Goal: Find specific page/section: Find specific page/section

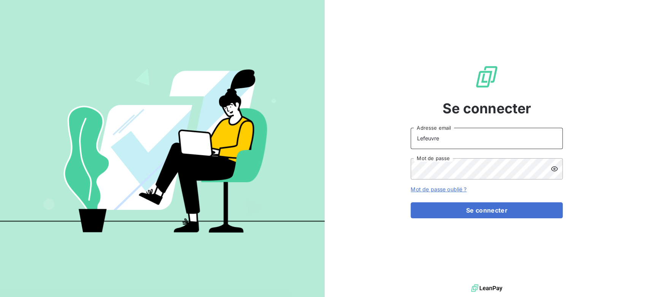
click at [447, 140] on input "Lefeuvre" at bounding box center [486, 138] width 152 height 21
drag, startPoint x: 447, startPoint y: 140, endPoint x: 356, endPoint y: 138, distance: 90.9
click at [356, 138] on div "Se connecter Lefeuvre Adresse email Mot de passe Mot de passe oublié ? Se conne…" at bounding box center [487, 141] width 325 height 282
type input "[EMAIL_ADDRESS][DOMAIN_NAME]"
click at [352, 152] on div "Se connecter [EMAIL_ADDRESS][DOMAIN_NAME] Adresse email Mot de passe Mot de pas…" at bounding box center [487, 141] width 325 height 282
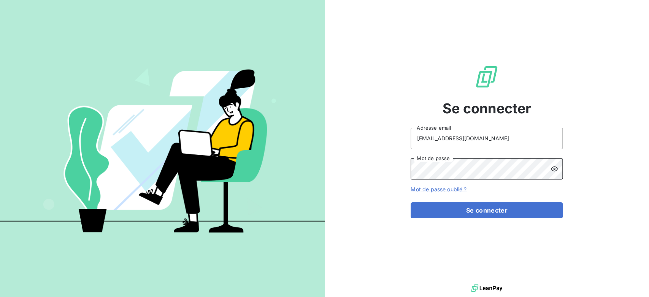
click at [410, 202] on button "Se connecter" at bounding box center [486, 210] width 152 height 16
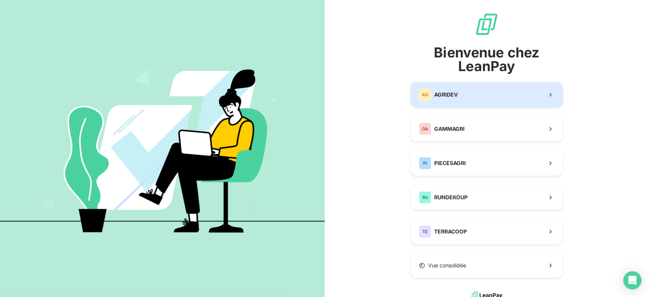
click at [466, 96] on button "AG AGRIDEV" at bounding box center [486, 94] width 152 height 25
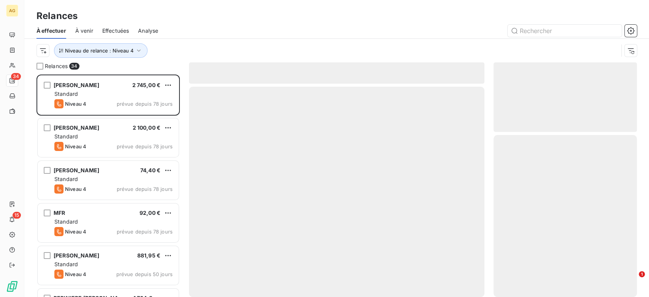
scroll to position [216, 137]
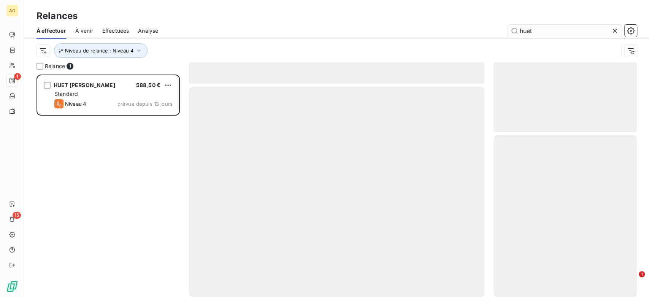
scroll to position [216, 137]
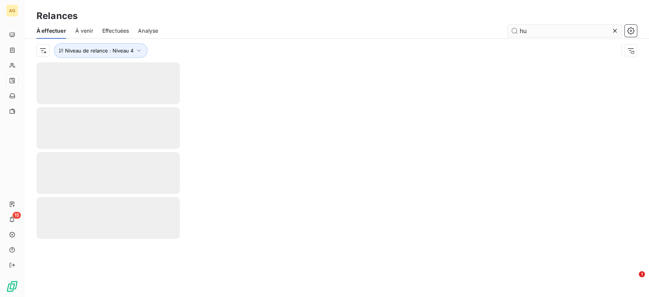
type input "h"
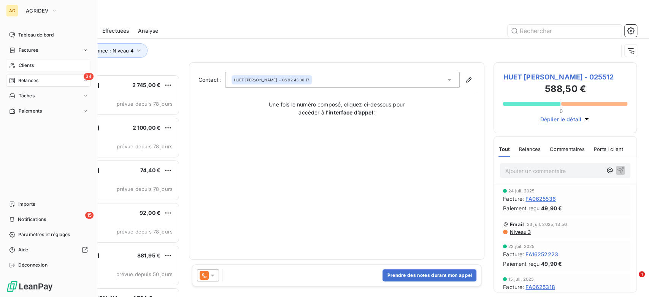
click at [30, 67] on span "Clients" at bounding box center [26, 65] width 15 height 7
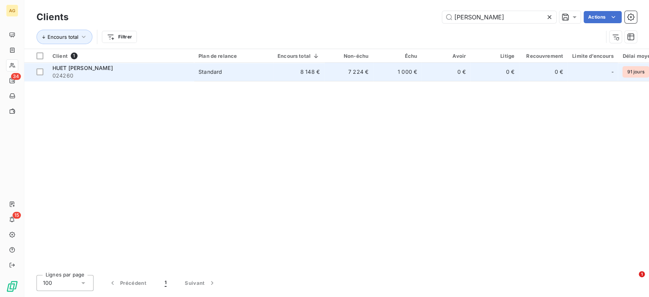
type input "huet mathieu"
click at [310, 71] on td "8 148 €" at bounding box center [298, 72] width 51 height 18
